Goal: Communication & Community: Answer question/provide support

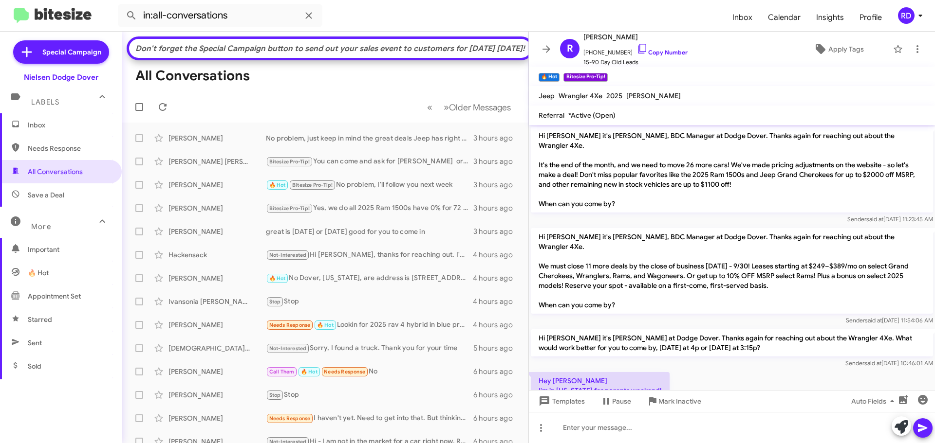
scroll to position [89, 0]
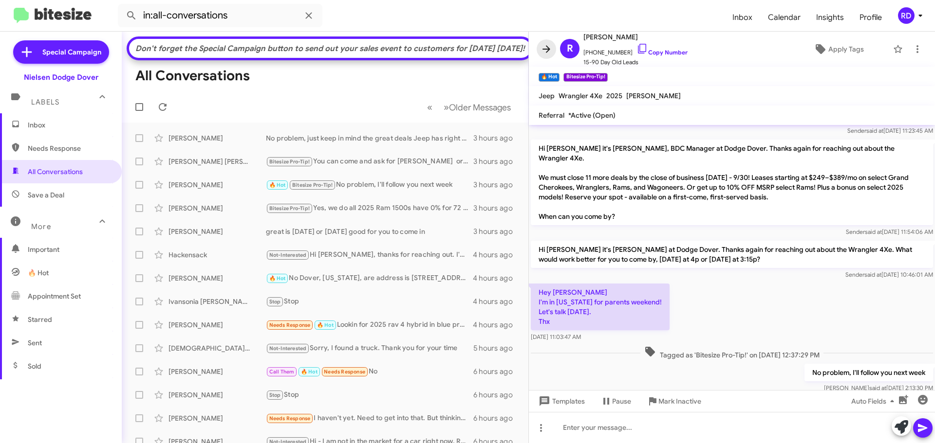
click at [544, 49] on icon at bounding box center [546, 48] width 8 height 7
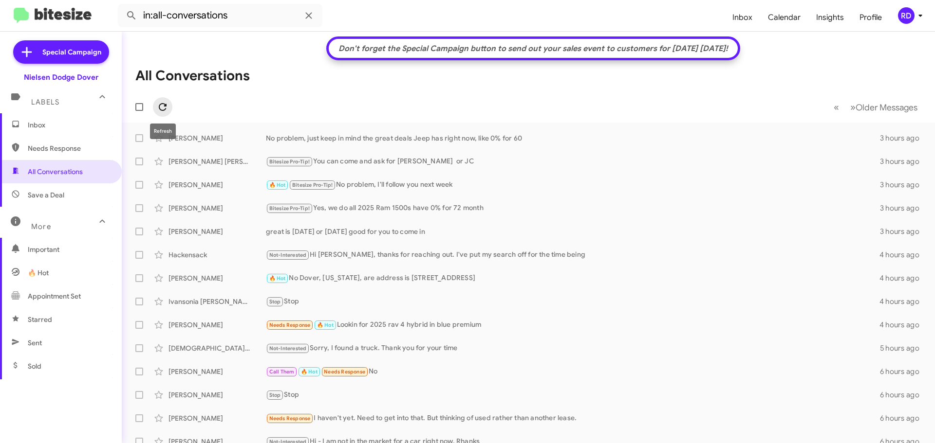
click at [157, 104] on icon at bounding box center [163, 107] width 12 height 12
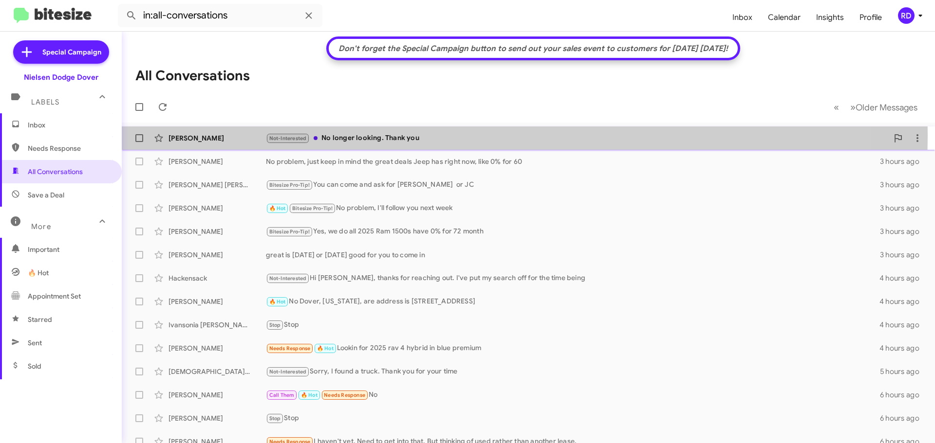
click at [342, 135] on div "Not-Interested No longer looking. Thank you" at bounding box center [577, 138] width 622 height 11
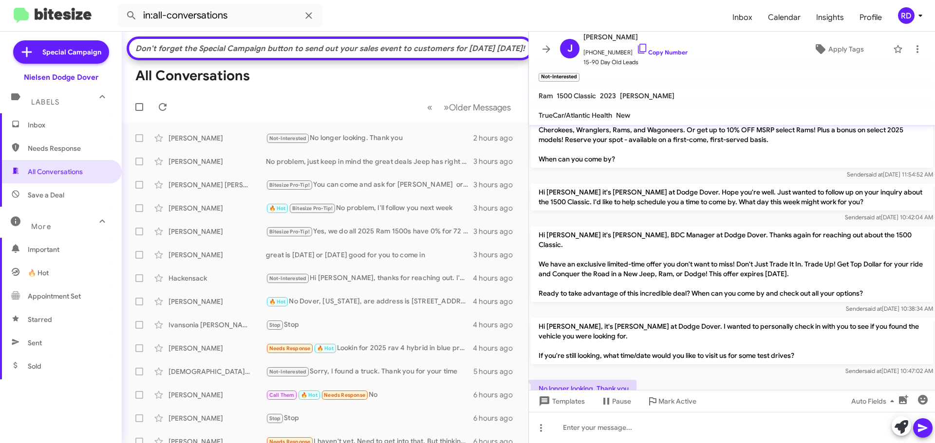
scroll to position [218, 0]
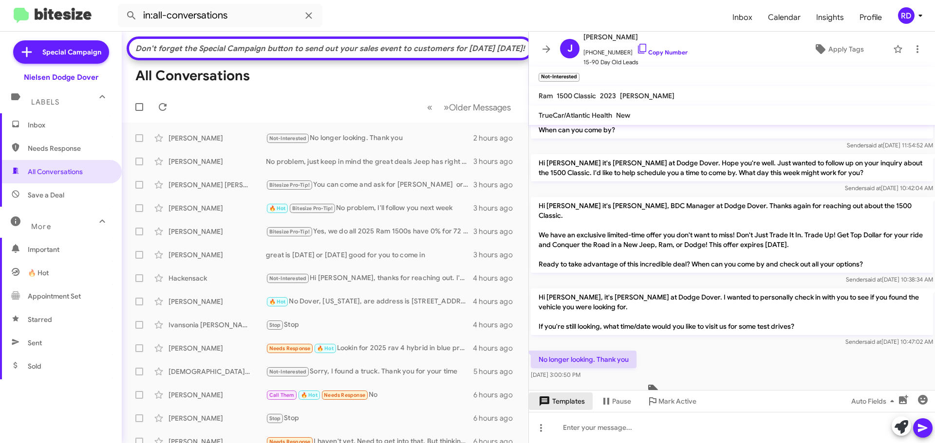
click at [568, 400] on span "Templates" at bounding box center [560, 402] width 48 height 18
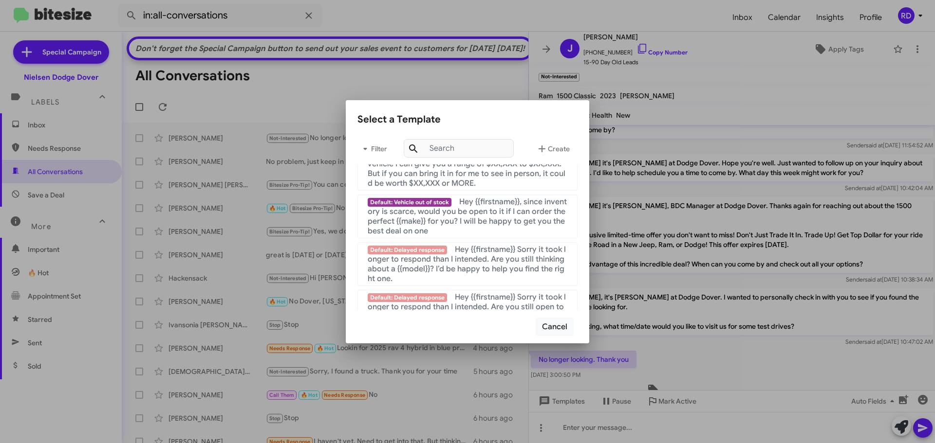
scroll to position [653, 0]
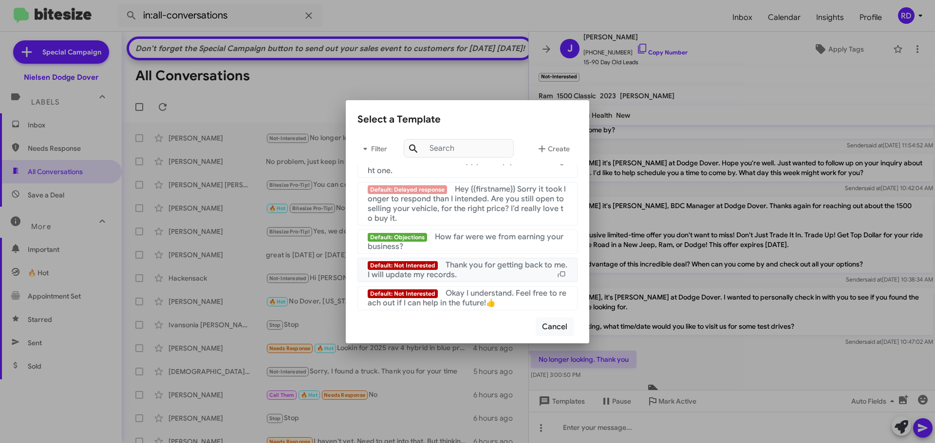
click at [469, 269] on span "Thank you for getting back to me. I will update my records." at bounding box center [467, 269] width 200 height 19
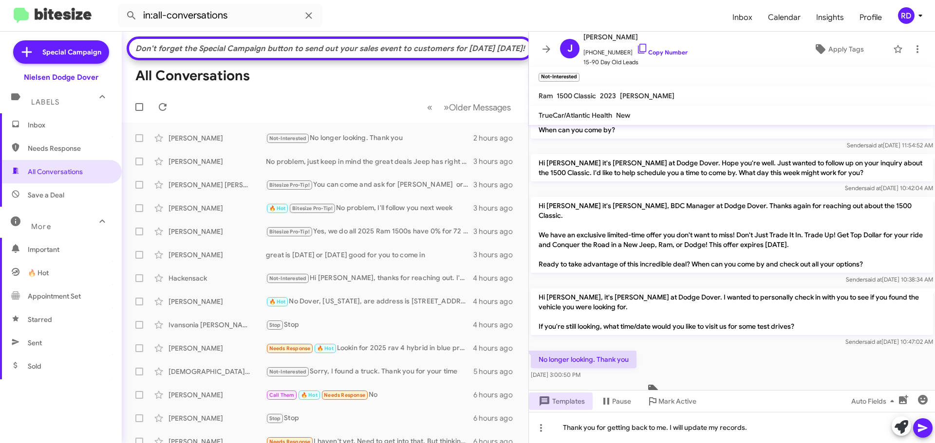
click at [921, 432] on icon at bounding box center [922, 428] width 12 height 12
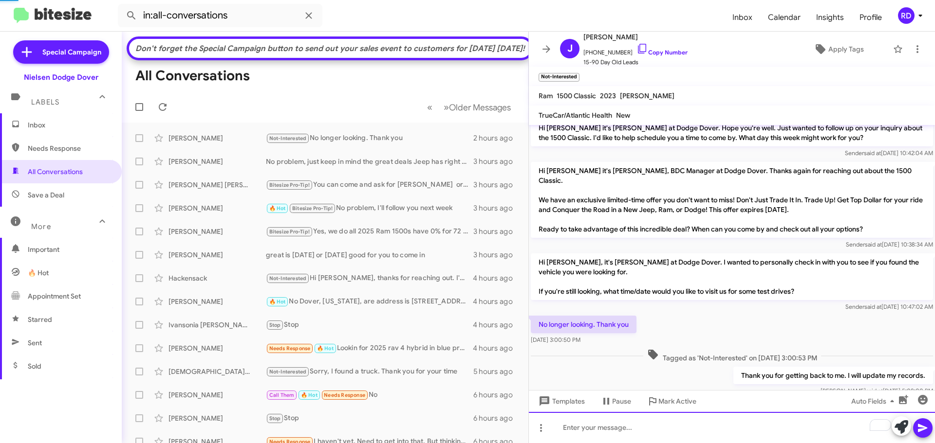
scroll to position [254, 0]
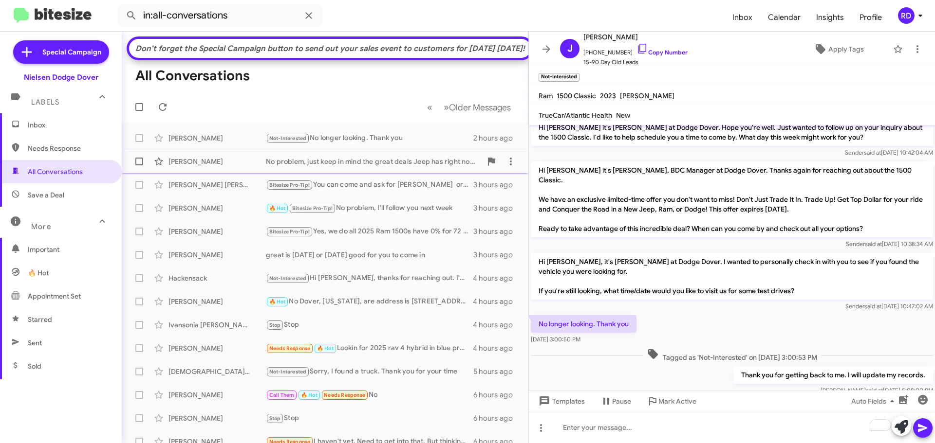
click at [226, 166] on div "[PERSON_NAME]" at bounding box center [216, 162] width 97 height 10
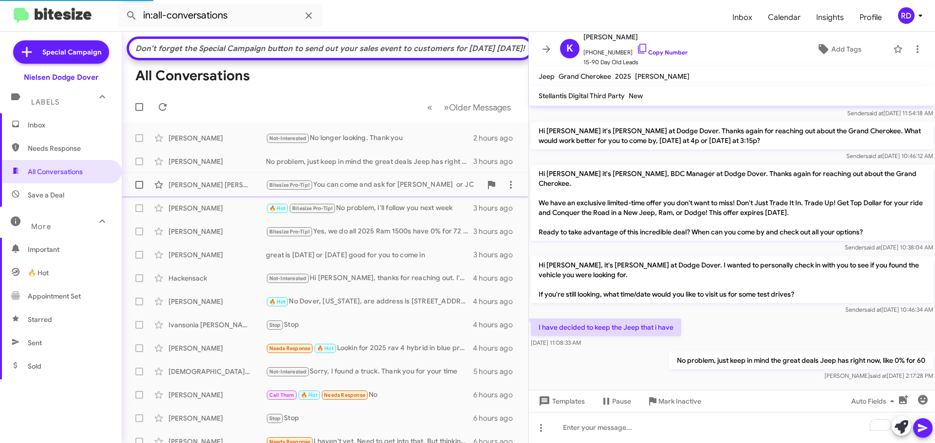
scroll to position [168, 0]
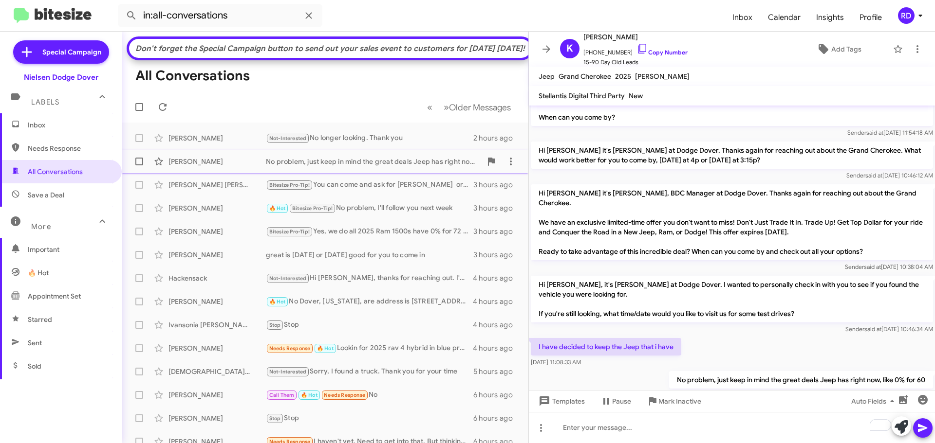
click at [332, 166] on div "No problem, just keep in mind the great deals Jeep has right now, like 0% for 60" at bounding box center [374, 162] width 216 height 10
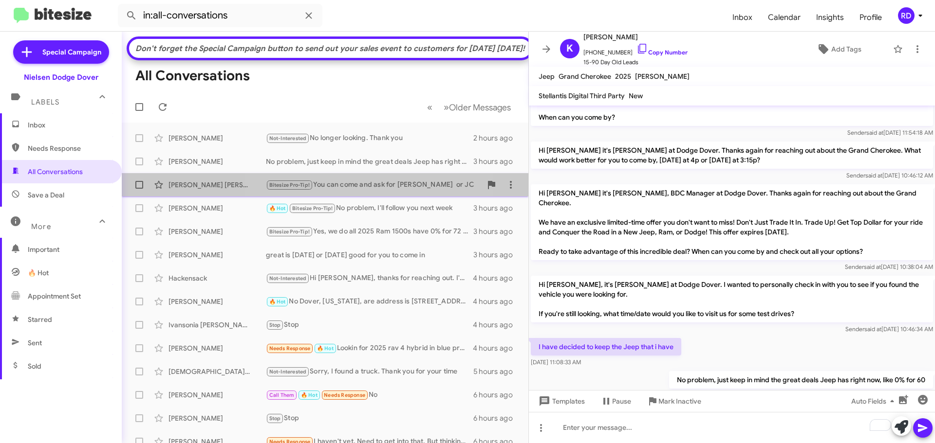
click at [369, 191] on div "Bitesize Pro-Tip! You can come and ask for [PERSON_NAME] or JC" at bounding box center [374, 185] width 216 height 11
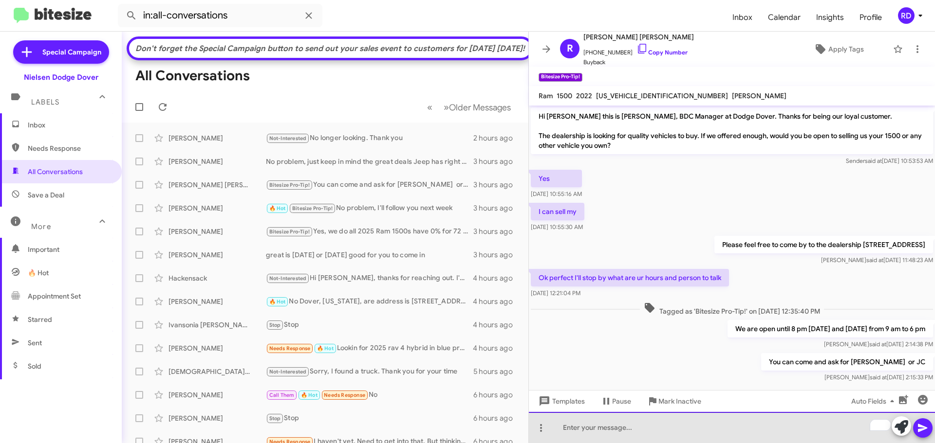
click at [804, 427] on div "To enrich screen reader interactions, please activate Accessibility in Grammarl…" at bounding box center [732, 427] width 406 height 31
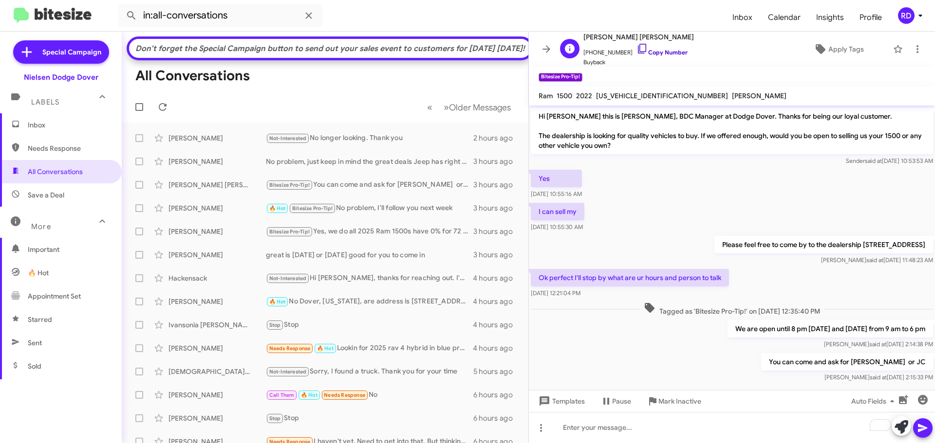
click at [664, 51] on link "Copy Number" at bounding box center [661, 52] width 51 height 7
click at [783, 404] on div "Clipboard" at bounding box center [834, 396] width 169 height 19
click at [781, 417] on div "Copied to Clipboard" at bounding box center [834, 417] width 169 height 21
click at [801, 420] on div "Copied to Clipboard" at bounding box center [834, 417] width 169 height 21
click at [810, 399] on div "Clipboard" at bounding box center [834, 396] width 169 height 19
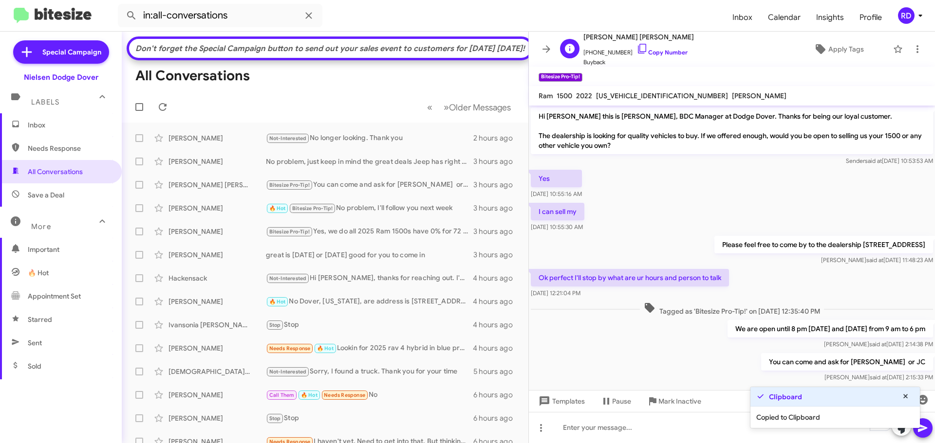
click at [613, 51] on span "[PHONE_NUMBER] Copy Number" at bounding box center [638, 50] width 110 height 15
